Goal: Entertainment & Leisure: Consume media (video, audio)

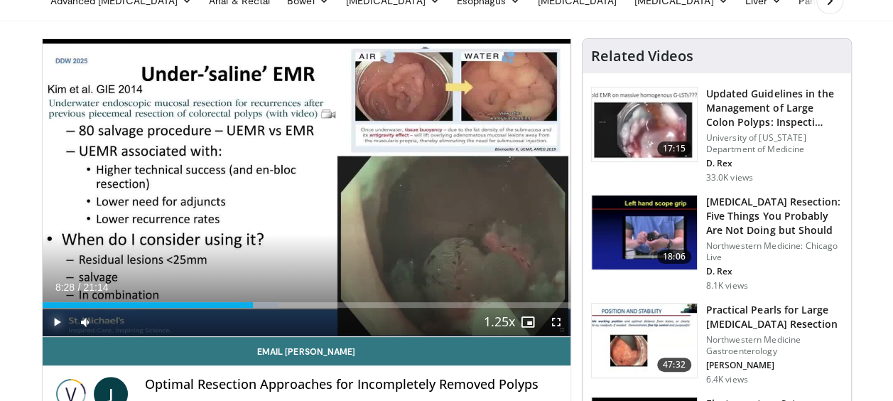
click at [56, 324] on span "Video Player" at bounding box center [57, 322] width 28 height 28
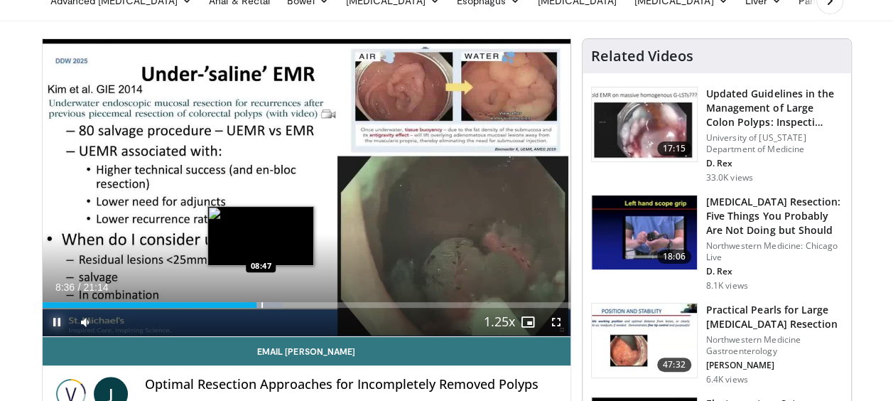
click at [262, 306] on div "Progress Bar" at bounding box center [262, 305] width 1 height 6
click at [259, 303] on div "Progress Bar" at bounding box center [259, 305] width 1 height 6
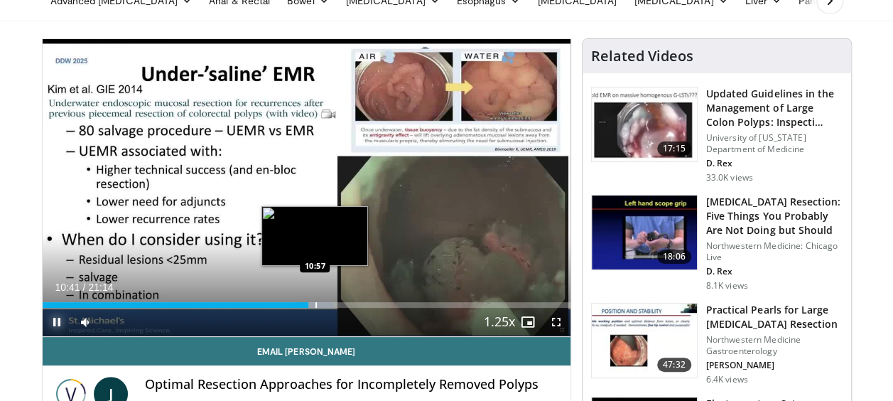
click at [316, 306] on div "Progress Bar" at bounding box center [316, 305] width 1 height 6
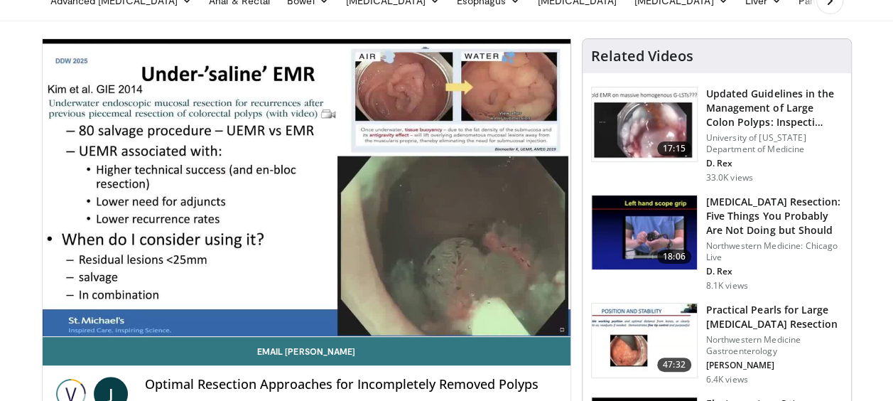
click at [319, 306] on div "10 seconds Tap to unmute" at bounding box center [307, 187] width 528 height 297
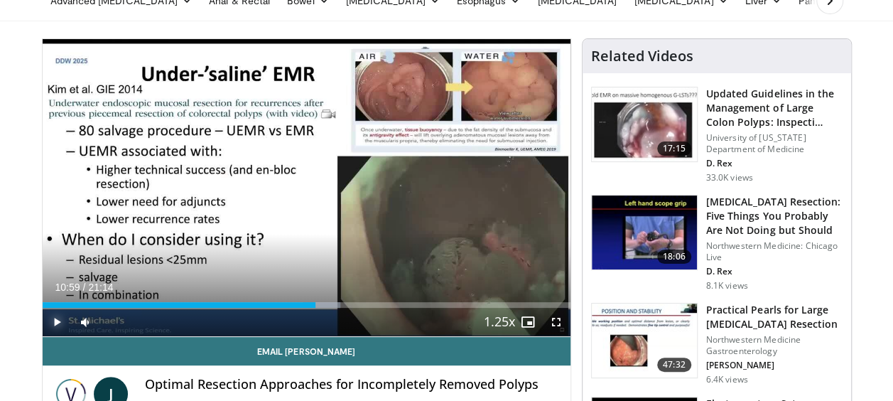
click at [60, 318] on span "Video Player" at bounding box center [57, 322] width 28 height 28
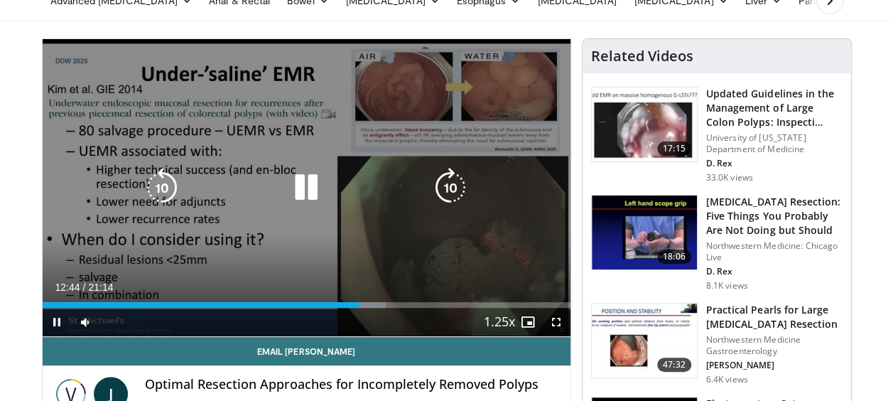
click at [308, 190] on icon "Video Player" at bounding box center [306, 188] width 40 height 40
